Goal: Task Accomplishment & Management: Manage account settings

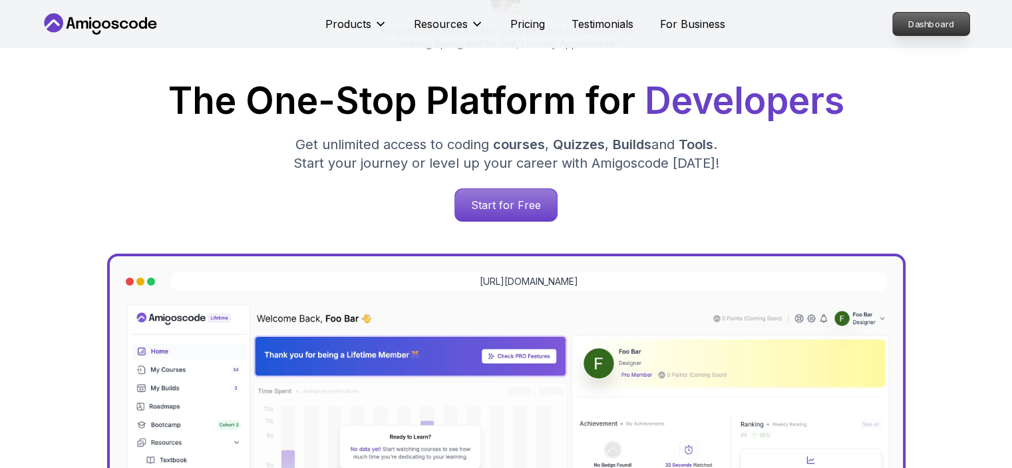
click at [925, 23] on p "Dashboard" at bounding box center [931, 24] width 77 height 23
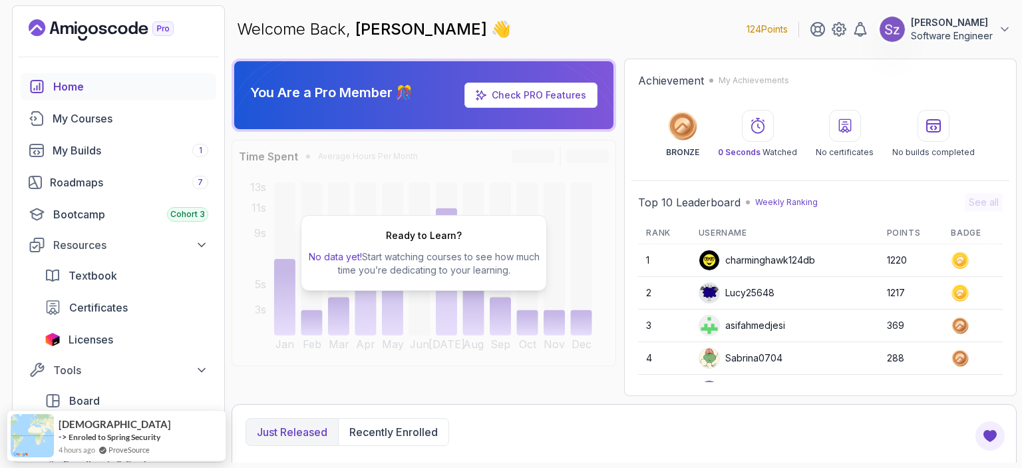
click at [936, 23] on p "[PERSON_NAME]" at bounding box center [952, 22] width 82 height 13
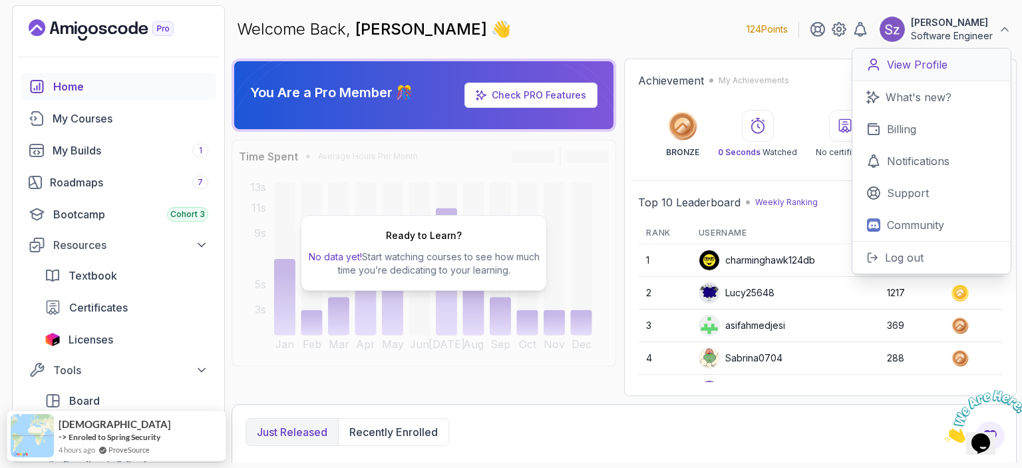
click at [931, 59] on p "View Profile" at bounding box center [917, 65] width 61 height 16
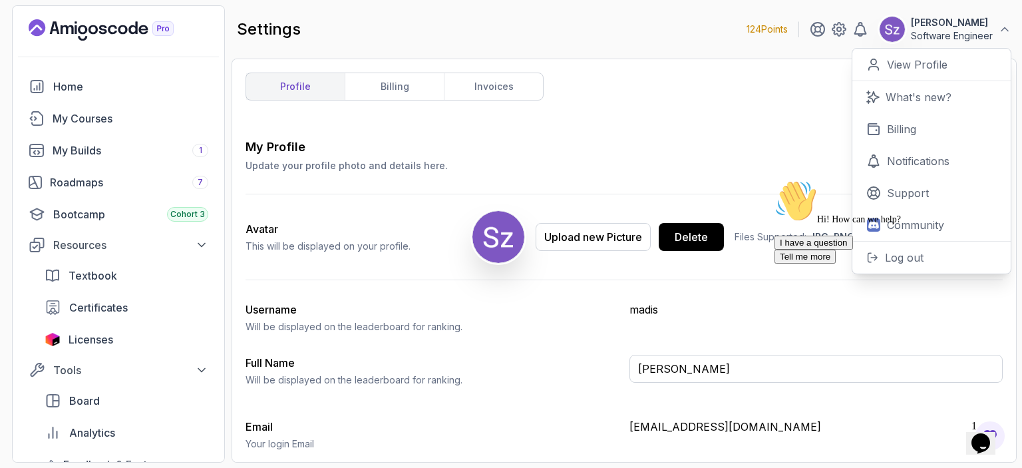
drag, startPoint x: 43, startPoint y: 0, endPoint x: 792, endPoint y: 148, distance: 764.2
click at [706, 75] on div "profile billing invoices My Profile Update your profile photo and details here.…" at bounding box center [623, 261] width 757 height 376
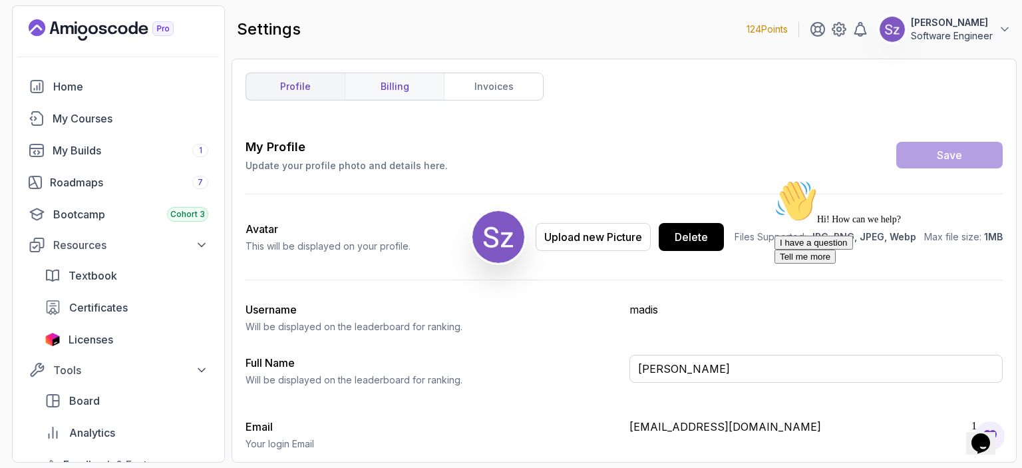
click at [417, 78] on link "billing" at bounding box center [394, 86] width 99 height 27
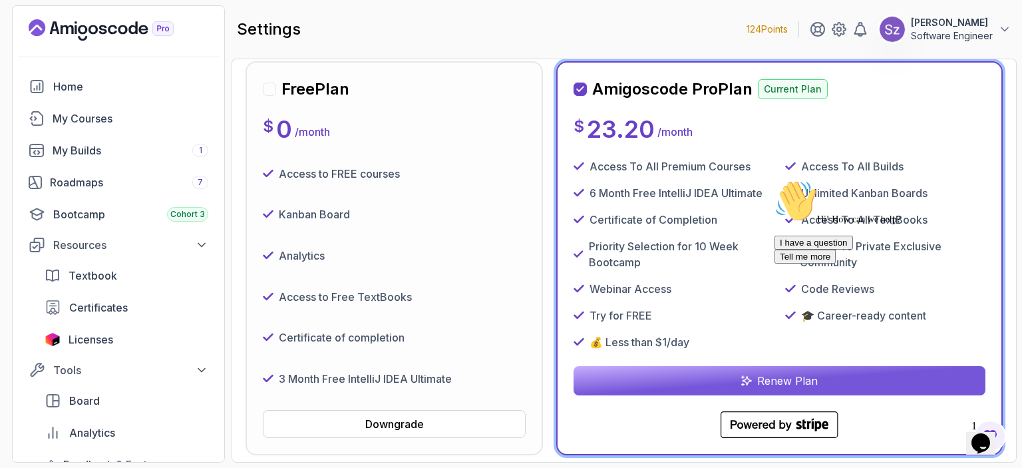
scroll to position [222, 0]
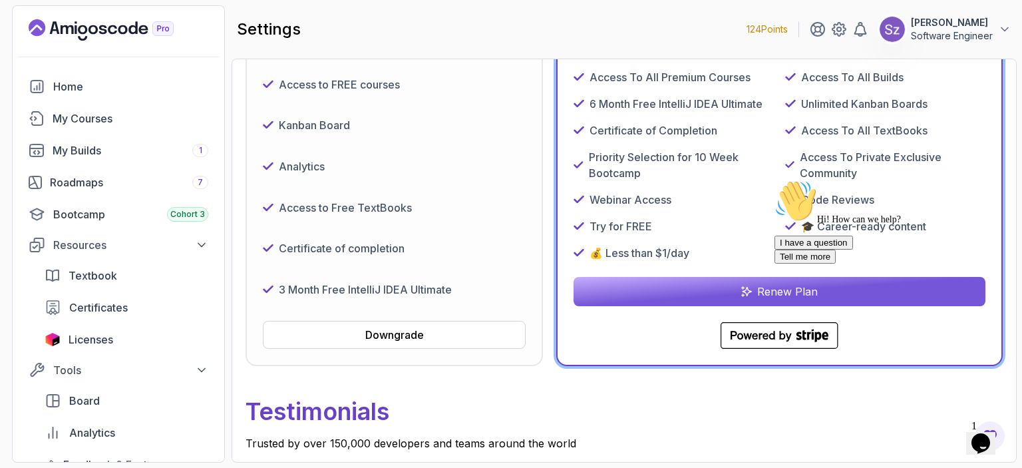
click at [791, 263] on div "Hi! How can we help? I have a question Tell me more" at bounding box center [894, 222] width 240 height 84
click at [774, 180] on icon "Chat attention grabber" at bounding box center [774, 180] width 0 height 0
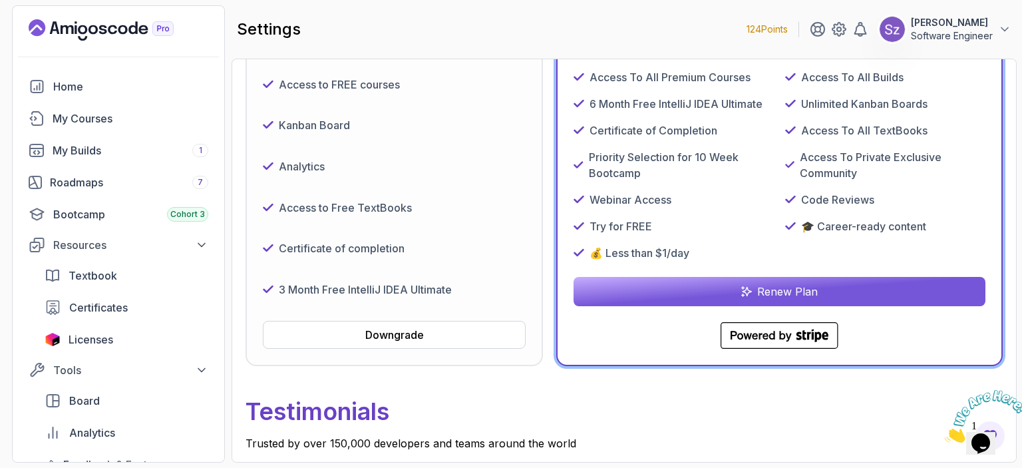
click at [792, 292] on p "Renew Plan" at bounding box center [787, 291] width 61 height 16
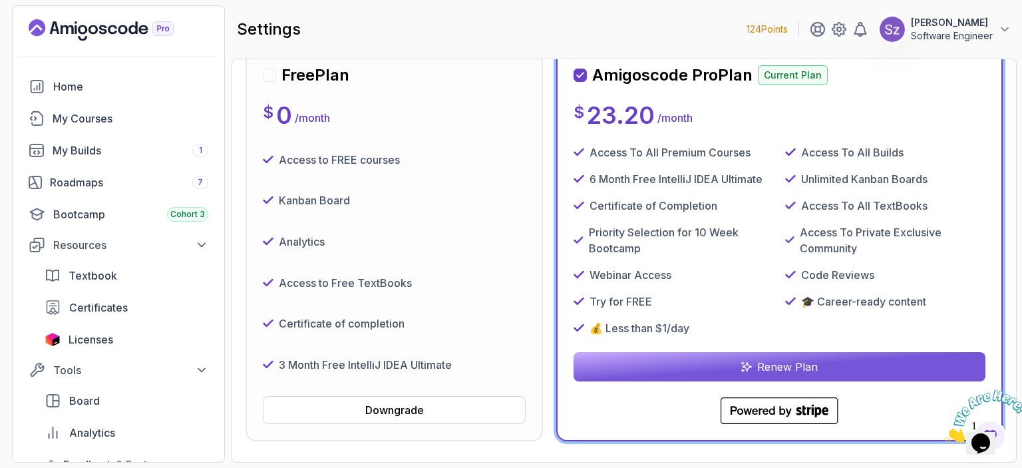
scroll to position [0, 0]
